Goal: Task Accomplishment & Management: Manage account settings

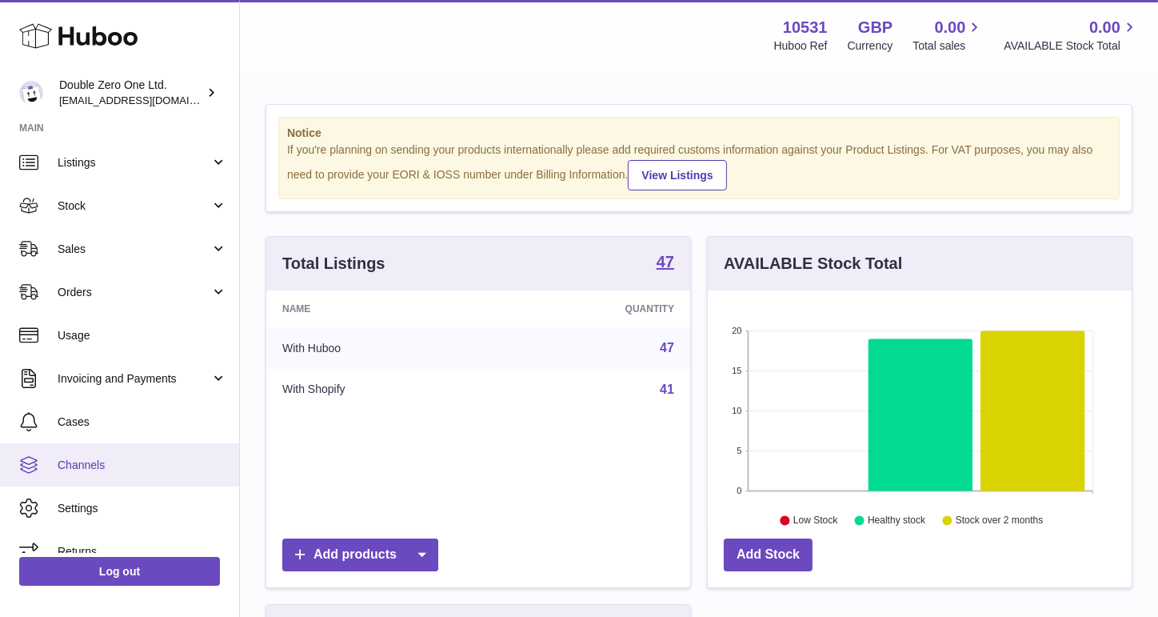
scroll to position [66, 0]
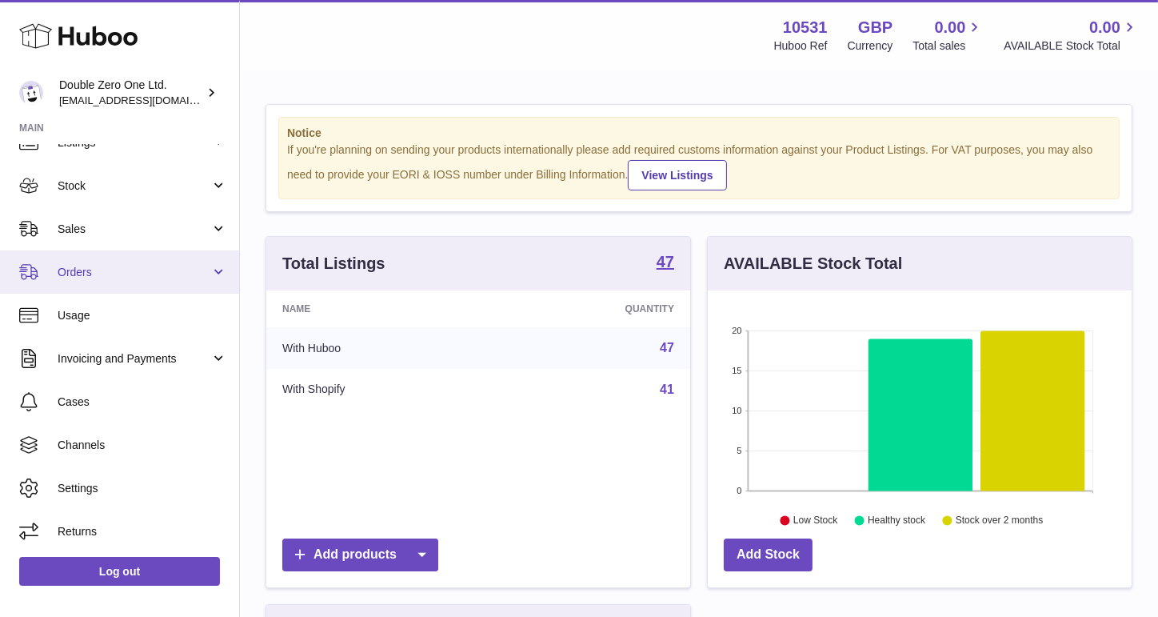
click at [131, 270] on span "Orders" at bounding box center [134, 272] width 153 height 15
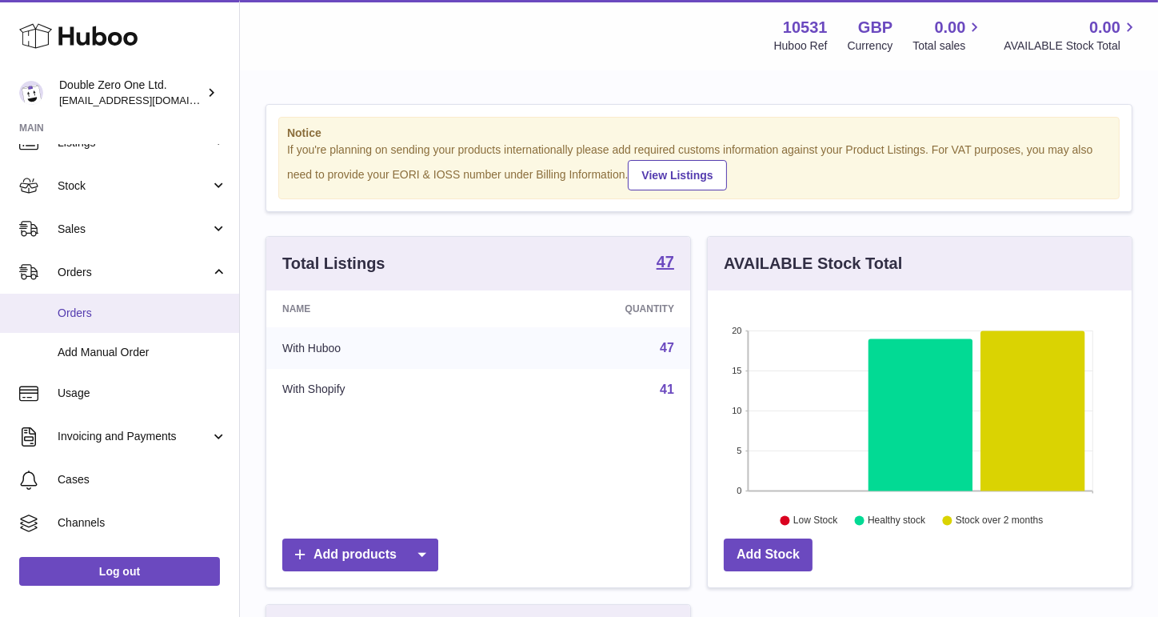
click at [106, 316] on span "Orders" at bounding box center [143, 313] width 170 height 15
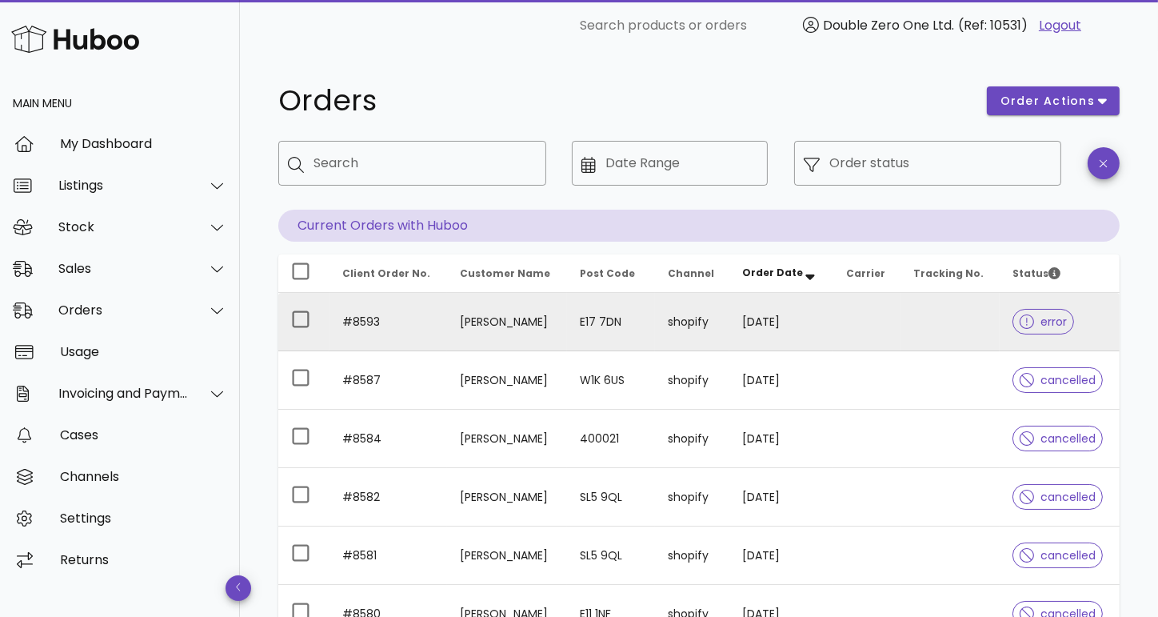
click at [930, 314] on td at bounding box center [950, 322] width 99 height 58
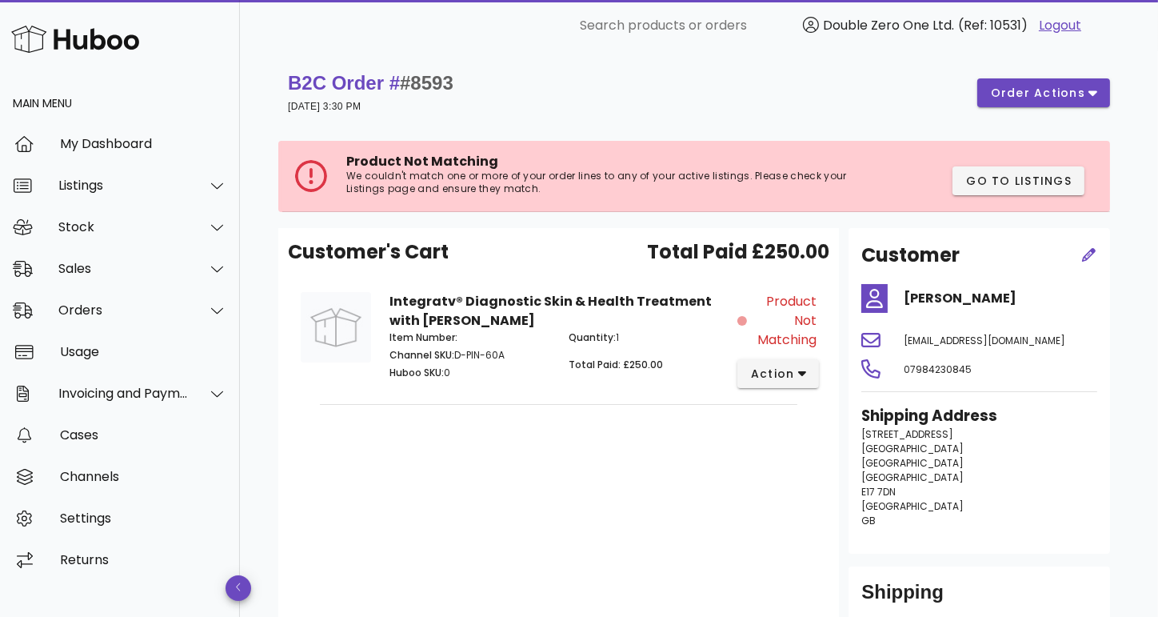
click at [1067, 108] on div "B2C Order # #8593 [DATE] 3:30 PM order actions" at bounding box center [699, 92] width 822 height 45
click at [1067, 100] on span "order actions" at bounding box center [1038, 93] width 96 height 17
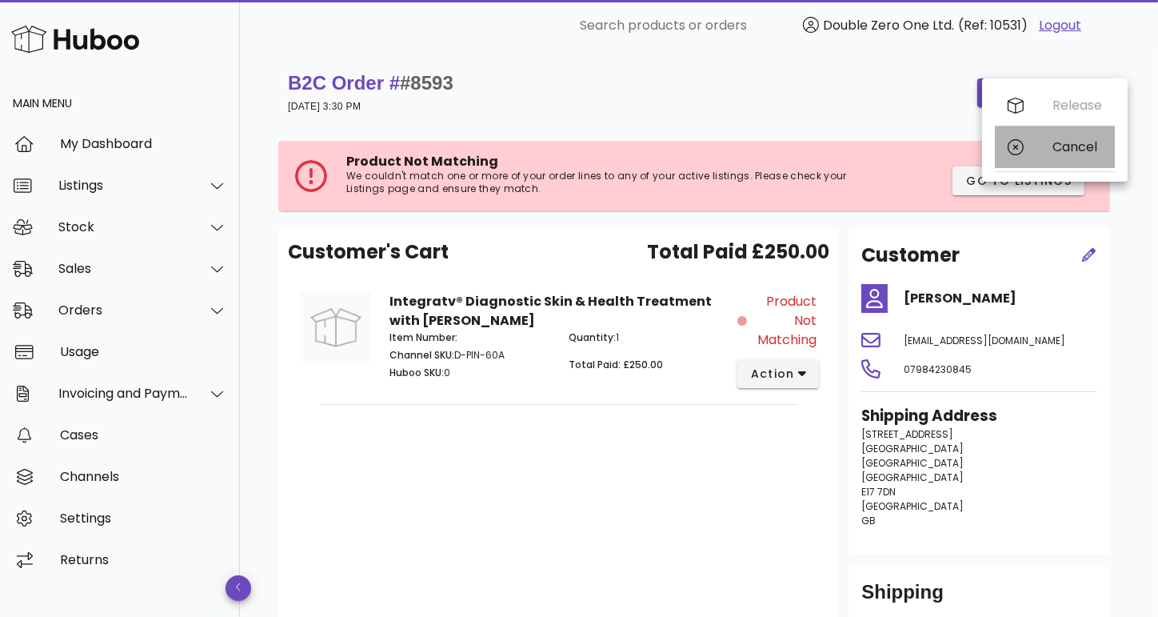
click at [1067, 134] on div "Cancel" at bounding box center [1055, 147] width 120 height 42
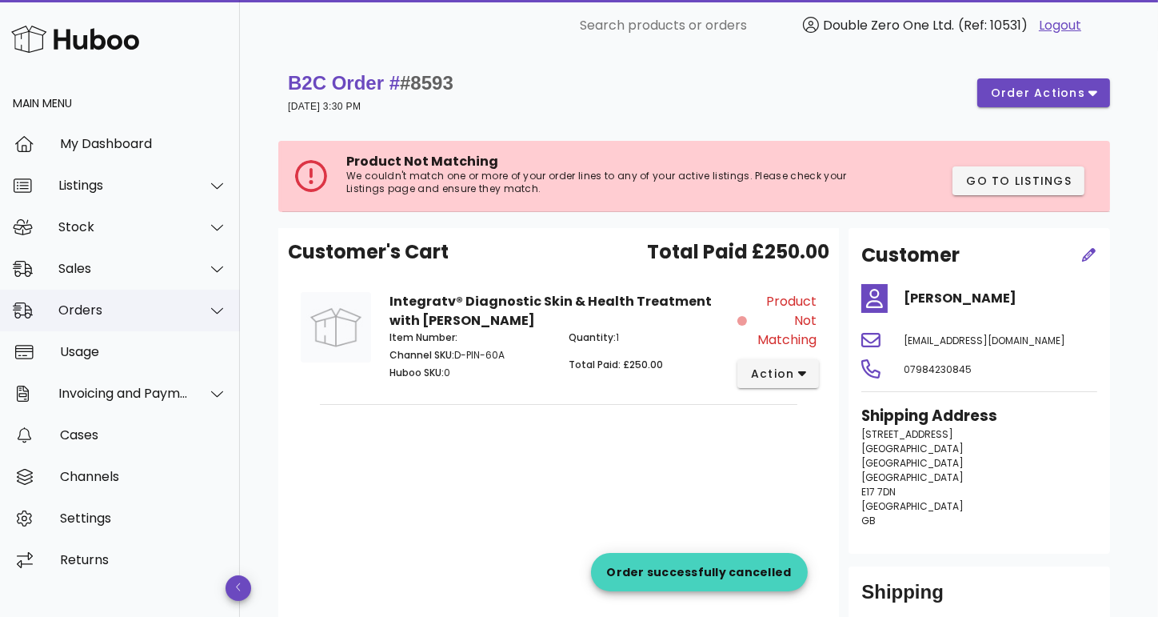
click at [122, 311] on div "Orders" at bounding box center [123, 309] width 130 height 15
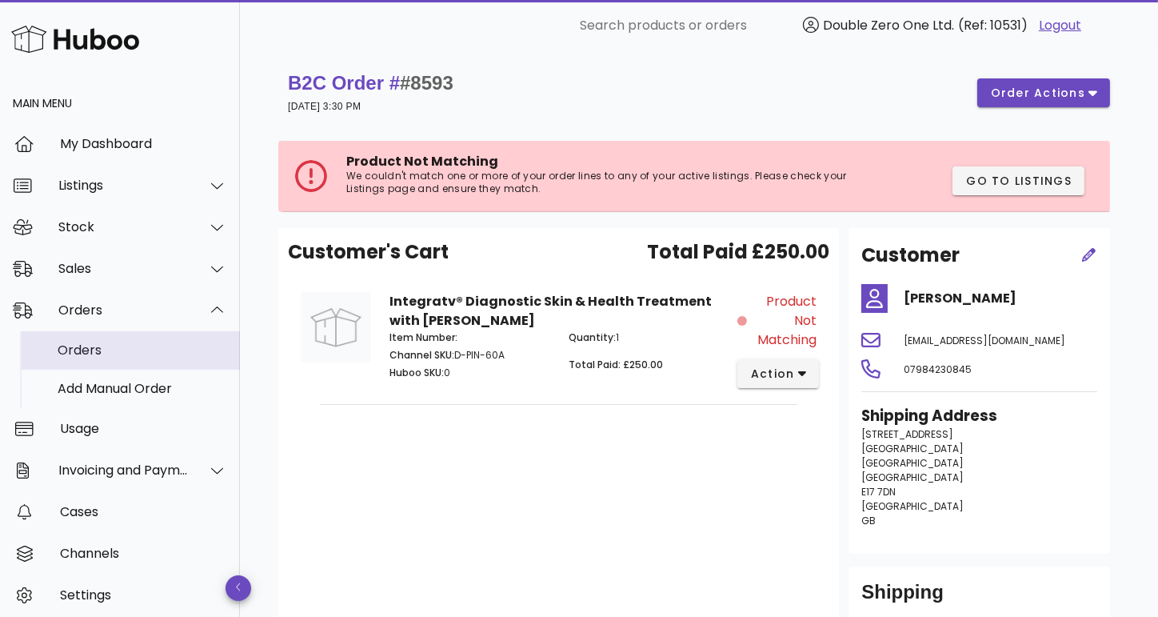
click at [108, 350] on div "Orders" at bounding box center [143, 349] width 170 height 15
